Goal: Transaction & Acquisition: Purchase product/service

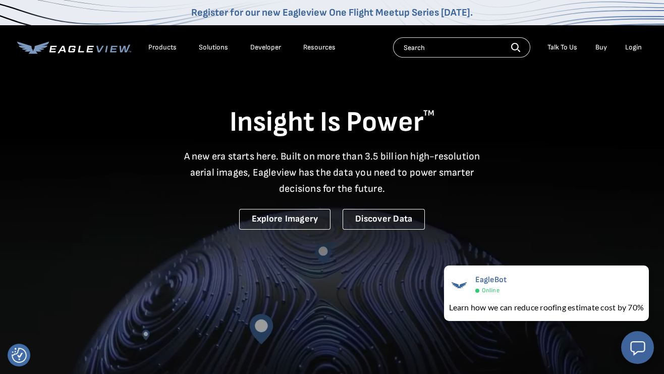
click at [636, 47] on div "Login" at bounding box center [633, 47] width 17 height 9
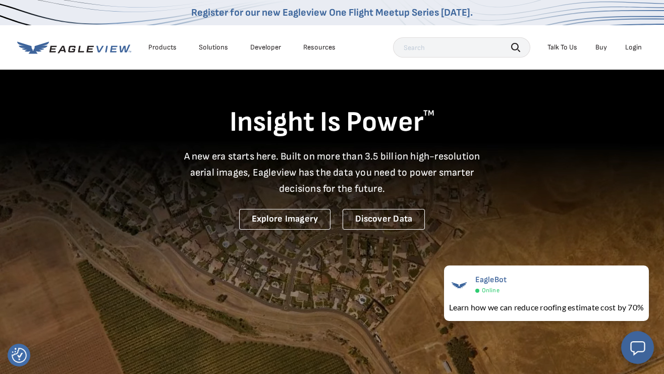
click at [638, 45] on div "Login" at bounding box center [633, 47] width 17 height 9
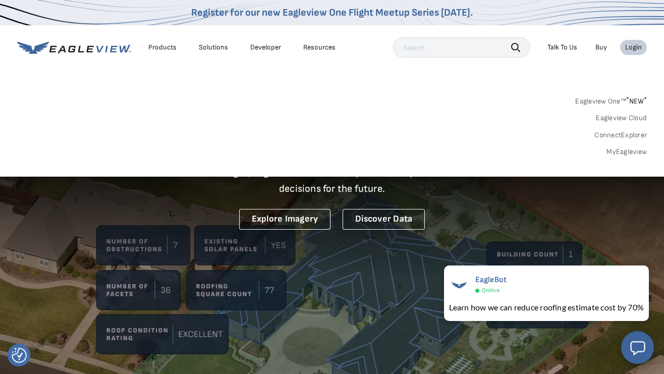
click at [622, 153] on link "MyEagleview" at bounding box center [626, 151] width 40 height 9
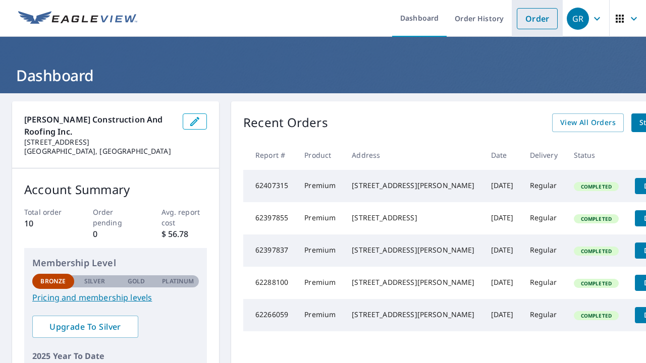
click at [536, 15] on link "Order" at bounding box center [537, 18] width 41 height 21
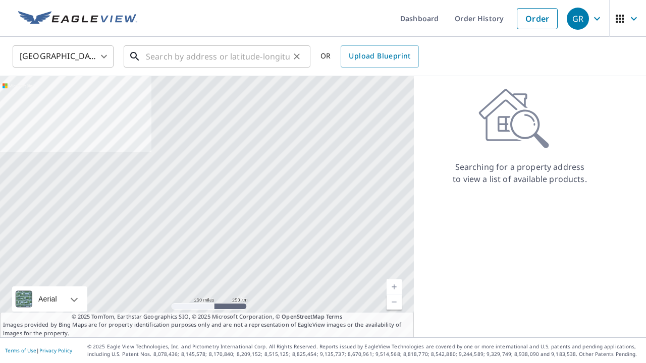
click at [156, 53] on input "text" at bounding box center [218, 56] width 144 height 28
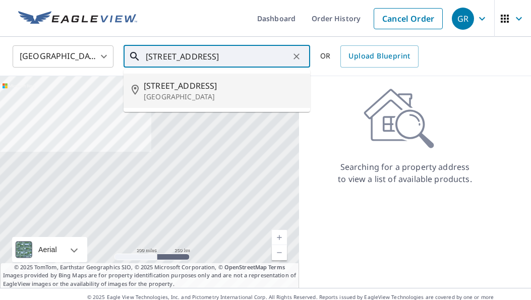
click at [168, 88] on span "400 Park Lane Dr" at bounding box center [223, 86] width 158 height 12
type input "400 Park Lane Dr Venice, FL 34285"
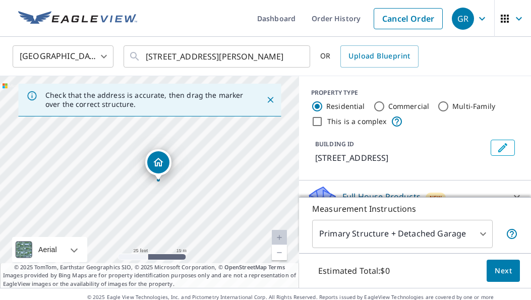
click at [158, 167] on icon "Dropped pin, building 1, Residential property, 400 Park Lane Dr Venice, FL 34285" at bounding box center [158, 162] width 12 height 12
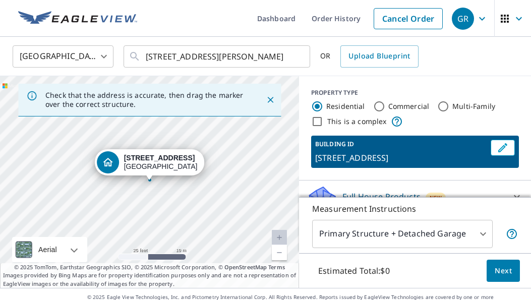
click at [157, 192] on div "400 Park Lane Dr Venice, FL 34285" at bounding box center [149, 182] width 299 height 212
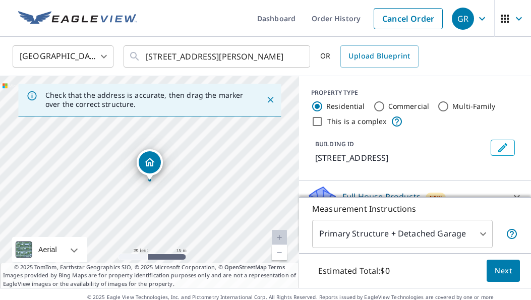
click at [150, 159] on icon "Dropped pin, building 1, Residential property, 400 Park Lane Dr Venice, FL 34285" at bounding box center [150, 162] width 10 height 9
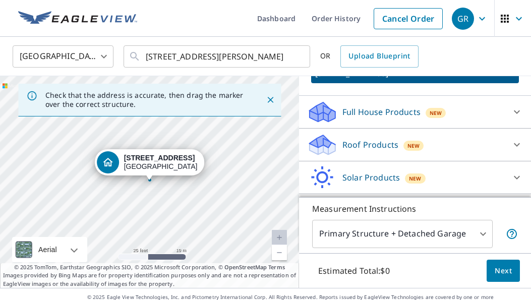
scroll to position [84, 0]
click at [515, 144] on icon at bounding box center [517, 145] width 12 height 12
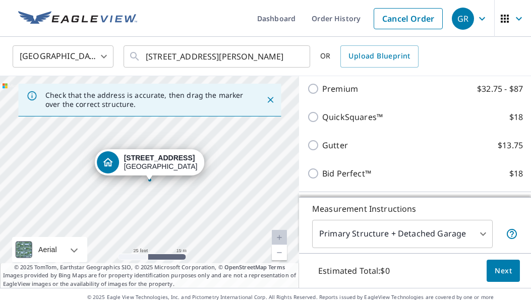
scroll to position [168, 0]
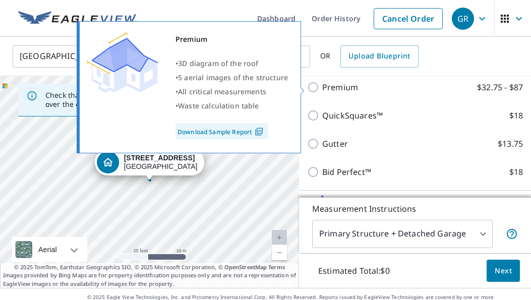
click at [315, 86] on input "Premium $32.75 - $87" at bounding box center [314, 87] width 15 height 12
checkbox input "true"
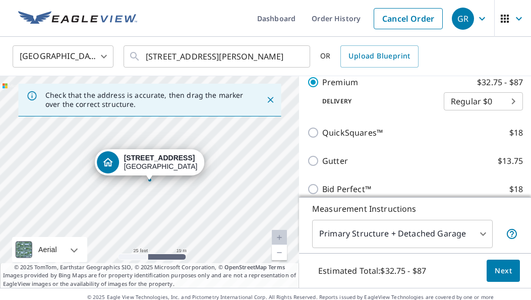
scroll to position [188, 0]
click at [508, 272] on span "Next" at bounding box center [503, 271] width 17 height 13
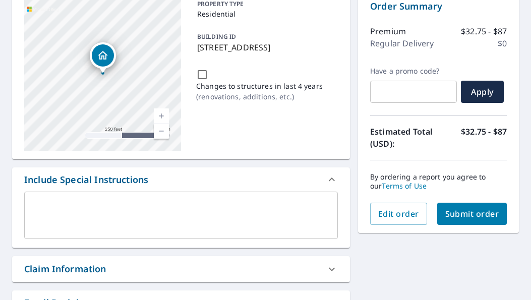
scroll to position [113, 0]
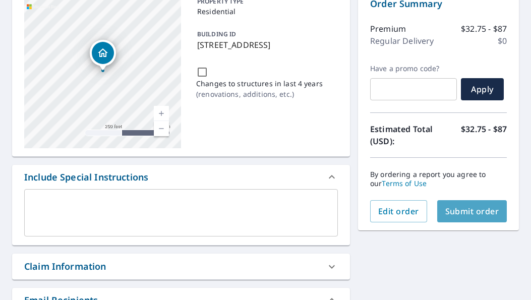
click at [477, 211] on span "Submit order" at bounding box center [473, 211] width 54 height 11
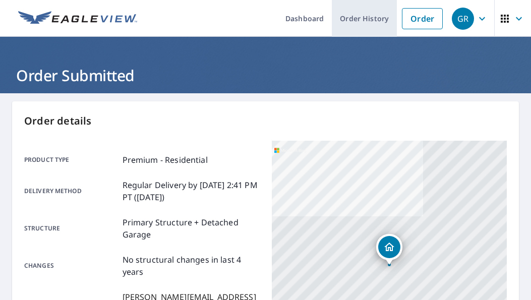
click at [369, 19] on link "Order History" at bounding box center [364, 18] width 65 height 37
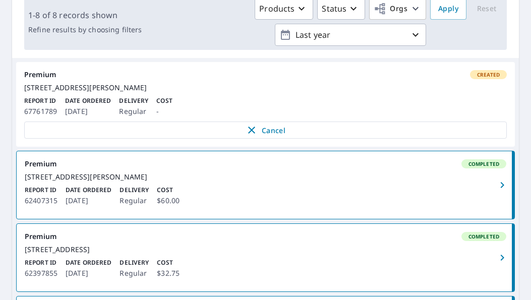
scroll to position [174, 0]
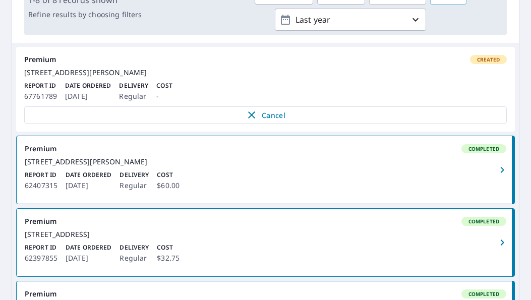
click at [168, 90] on p "Cost" at bounding box center [164, 85] width 16 height 9
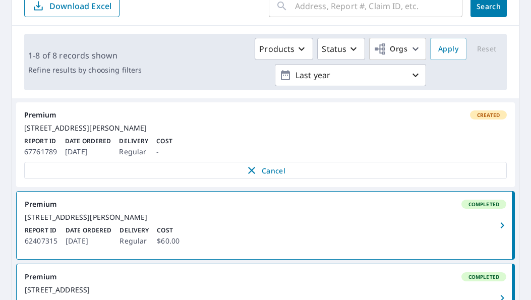
scroll to position [111, 0]
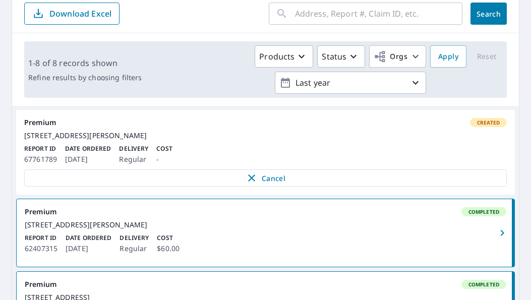
click at [48, 126] on div "Premium Created" at bounding box center [265, 122] width 483 height 9
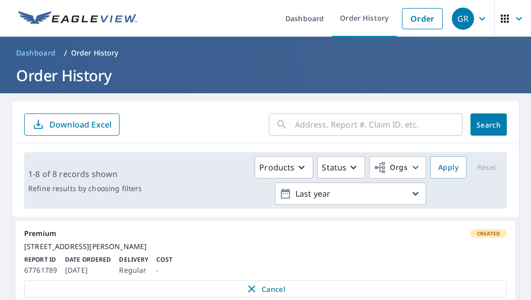
scroll to position [0, 0]
click at [488, 234] on span "Created" at bounding box center [488, 233] width 35 height 7
click at [65, 251] on div "400 Park Lane Dr Venice, FL 34285" at bounding box center [265, 246] width 483 height 9
click at [356, 167] on icon "button" at bounding box center [354, 168] width 6 height 4
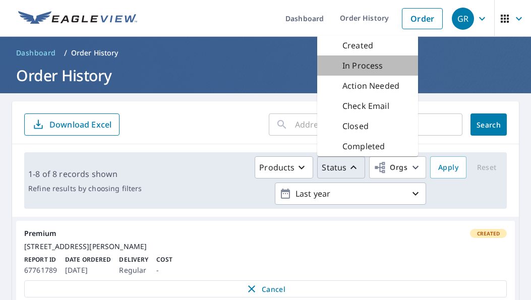
click at [365, 63] on p "In Process" at bounding box center [363, 66] width 41 height 12
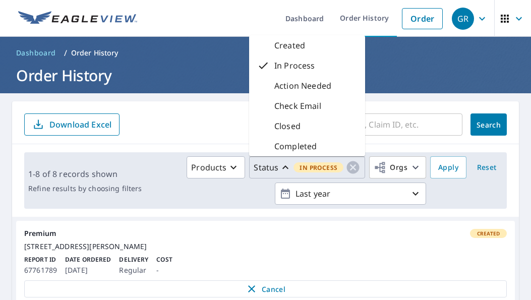
click at [297, 42] on p "Created" at bounding box center [289, 45] width 31 height 12
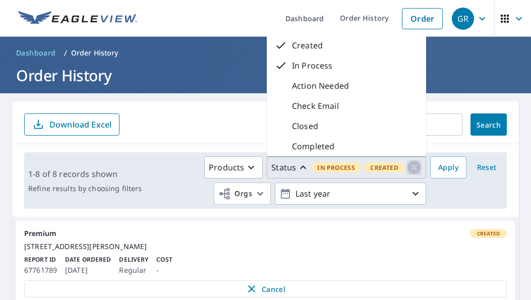
click at [407, 169] on icon "button" at bounding box center [414, 167] width 15 height 15
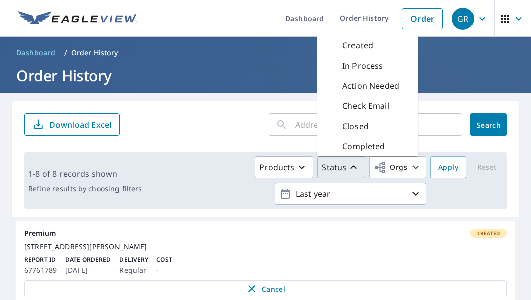
click at [476, 104] on div "​ Search Download Excel" at bounding box center [265, 122] width 507 height 43
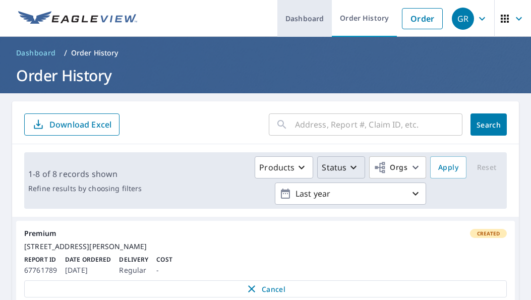
click at [295, 16] on link "Dashboard" at bounding box center [305, 18] width 54 height 37
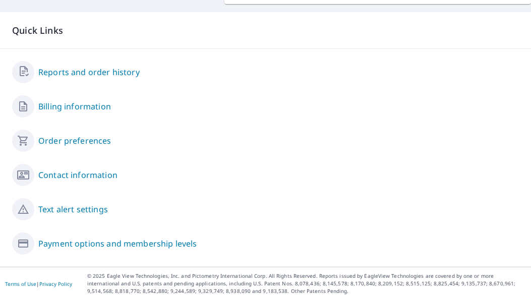
scroll to position [590, 0]
click at [29, 242] on icon "button" at bounding box center [23, 244] width 12 height 12
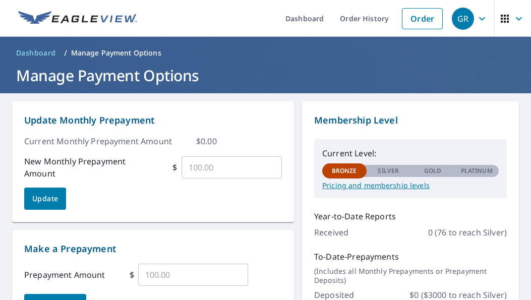
click at [131, 52] on p "Manage Payment Options" at bounding box center [116, 53] width 90 height 10
click at [123, 53] on p "Manage Payment Options" at bounding box center [116, 53] width 90 height 10
click at [370, 187] on p "Pricing and membership levels" at bounding box center [410, 185] width 177 height 9
click at [305, 18] on link "Dashboard" at bounding box center [305, 18] width 54 height 37
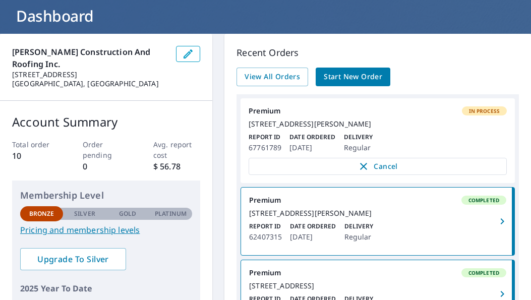
scroll to position [65, 0]
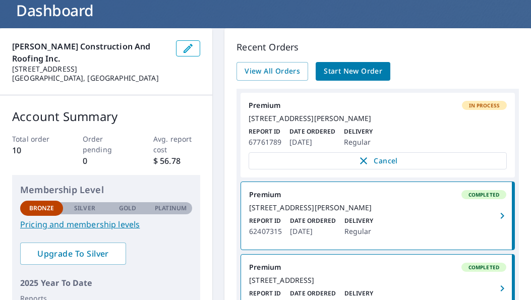
click at [485, 105] on span "In Process" at bounding box center [484, 105] width 43 height 7
